Goal: Transaction & Acquisition: Download file/media

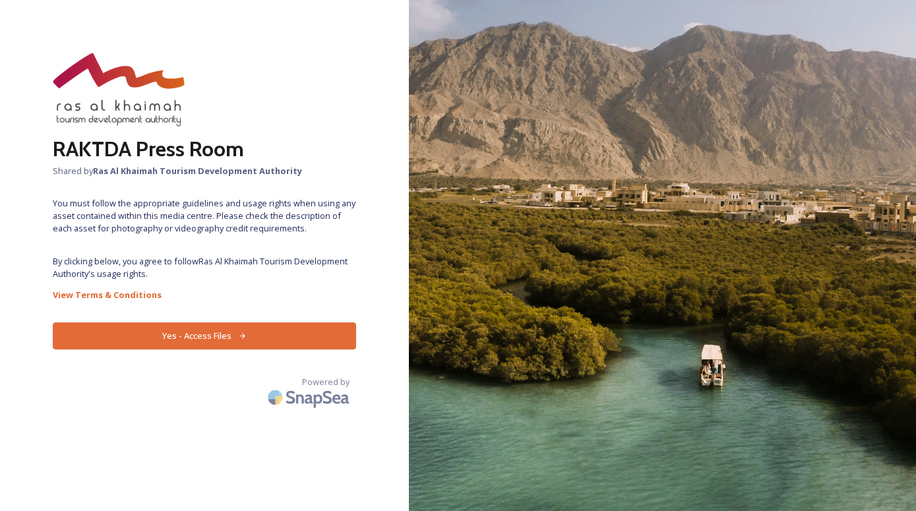
click at [189, 336] on button "Yes - Access Files" at bounding box center [204, 335] width 303 height 27
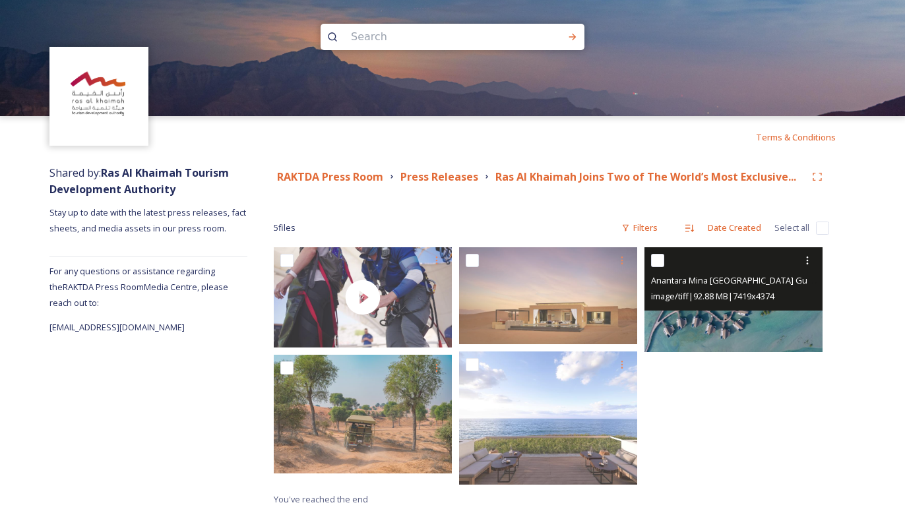
scroll to position [5, 0]
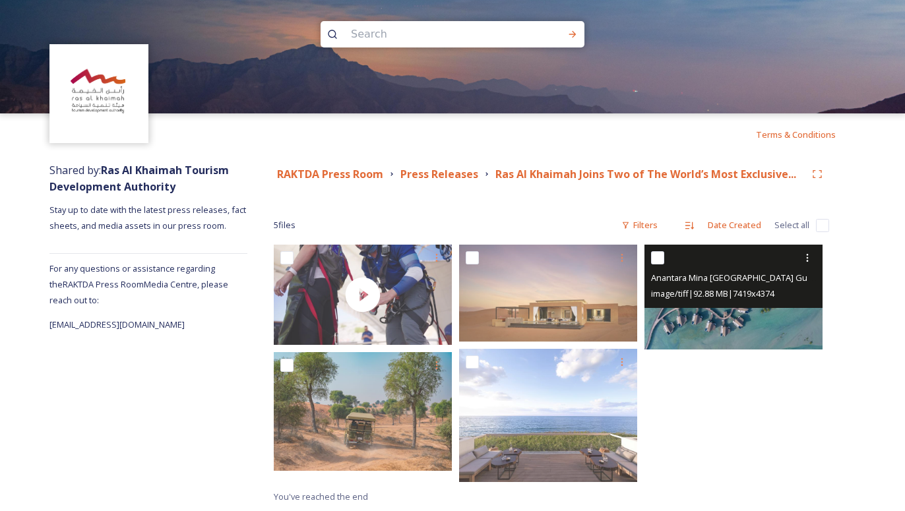
click at [658, 259] on input "checkbox" at bounding box center [657, 257] width 13 height 13
checkbox input "true"
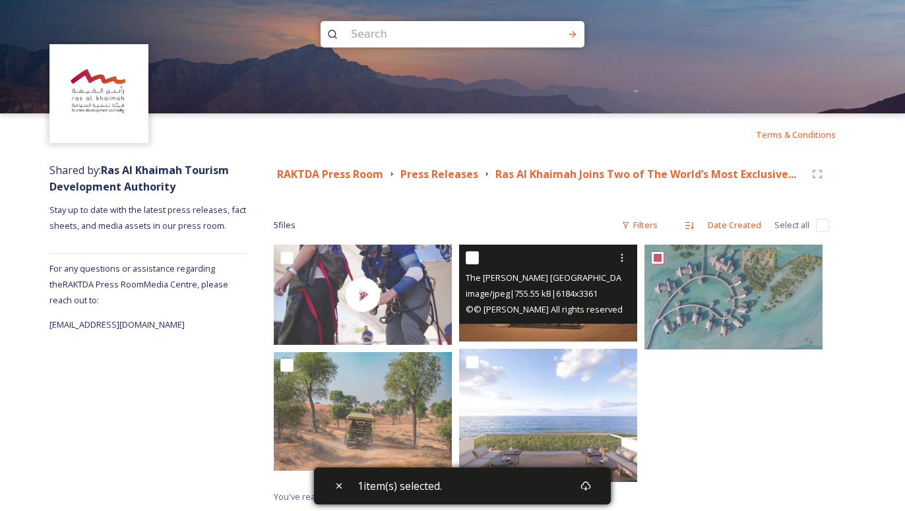
click at [469, 259] on input "checkbox" at bounding box center [472, 257] width 13 height 13
checkbox input "true"
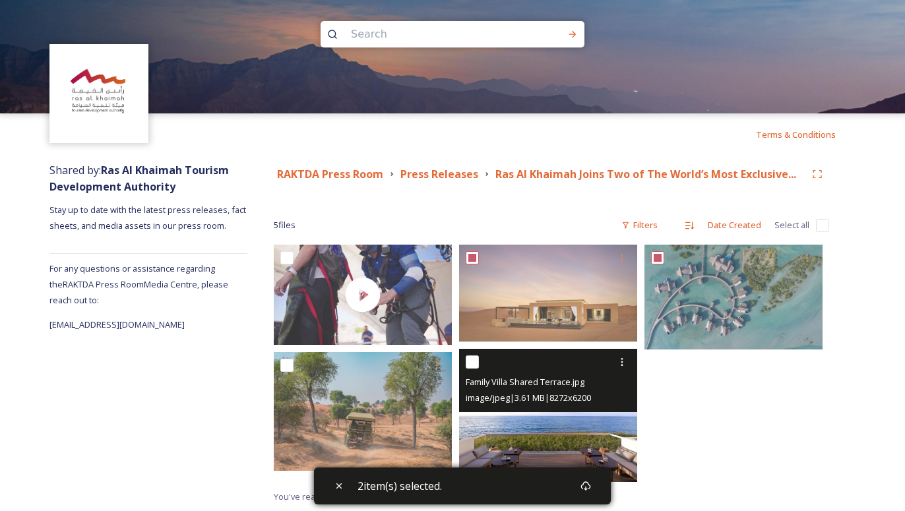
click at [467, 362] on input "checkbox" at bounding box center [472, 361] width 13 height 13
checkbox input "true"
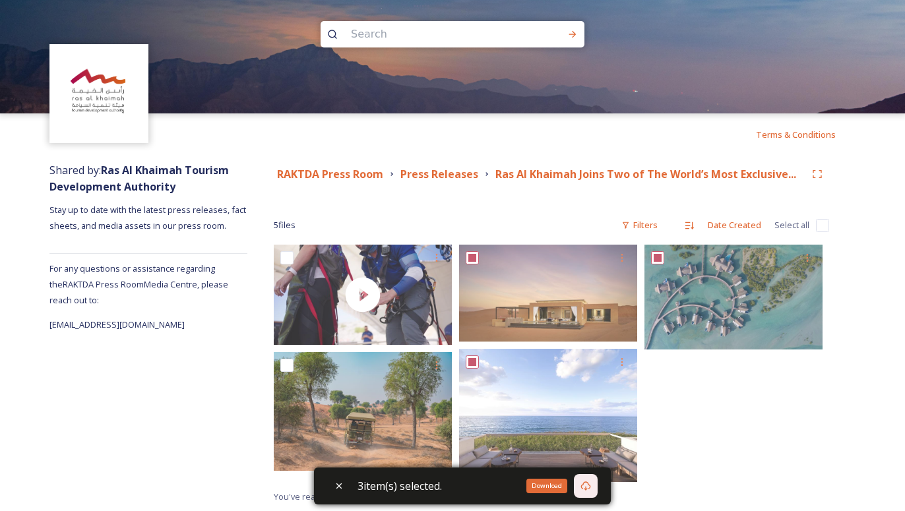
click at [547, 484] on div "Download" at bounding box center [546, 486] width 41 height 15
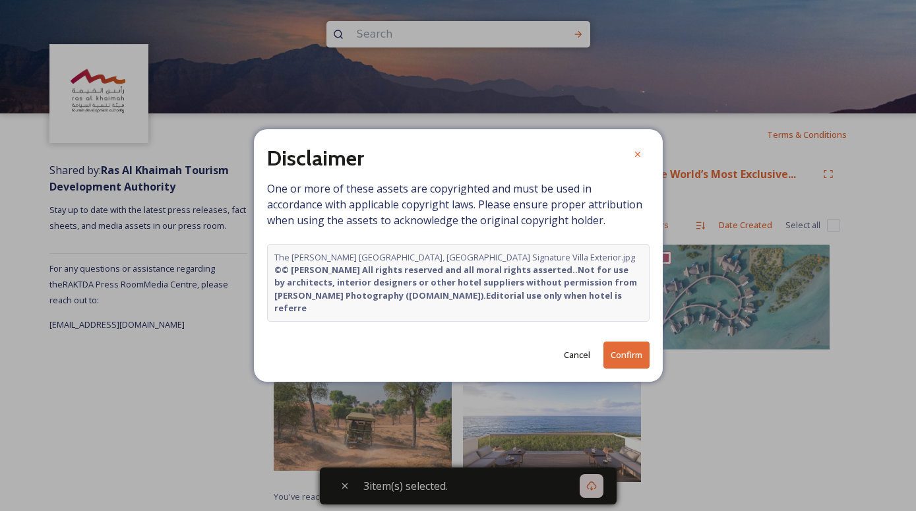
click at [634, 347] on button "Confirm" at bounding box center [626, 355] width 46 height 27
